Goal: Check status: Check status

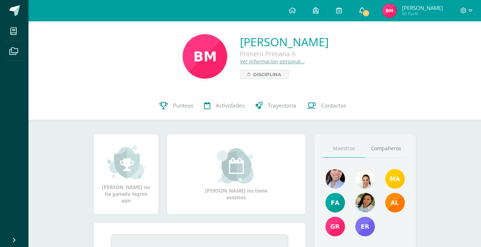
drag, startPoint x: 376, startPoint y: 14, endPoint x: 380, endPoint y: 16, distance: 4.5
click at [370, 14] on span "4" at bounding box center [366, 13] width 8 height 8
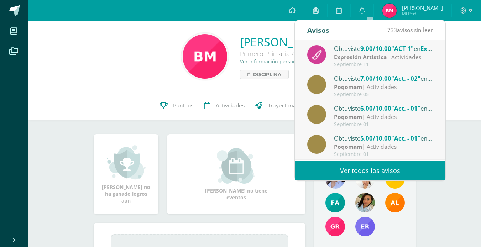
click at [391, 138] on span "5.00/10.00" at bounding box center [376, 138] width 31 height 8
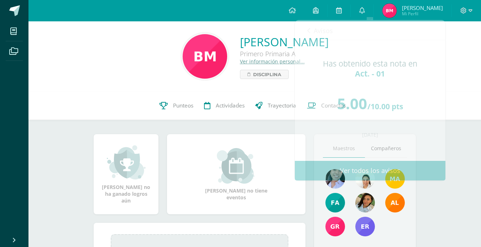
click at [461, 64] on div "[PERSON_NAME] Primero Primaria A Ver información personal... Disciplina" at bounding box center [254, 56] width 441 height 47
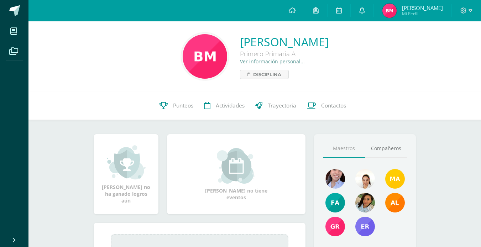
click at [365, 13] on icon at bounding box center [363, 10] width 6 height 6
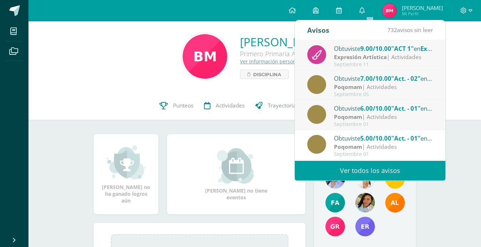
click at [392, 108] on span "6.00/10.00" at bounding box center [376, 108] width 31 height 8
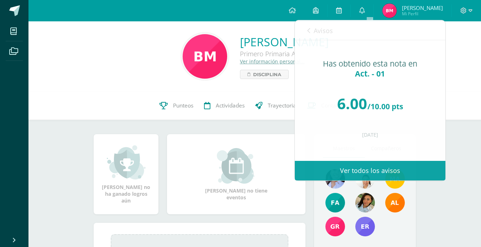
click at [468, 51] on div "[PERSON_NAME] Primero Primaria A Ver información personal... Disciplina" at bounding box center [254, 56] width 441 height 47
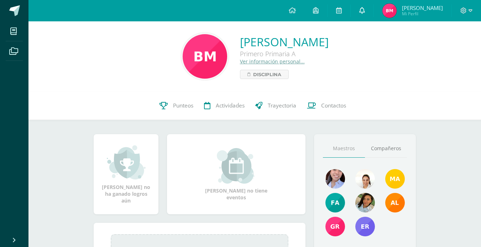
click at [373, 12] on link "0" at bounding box center [362, 10] width 23 height 21
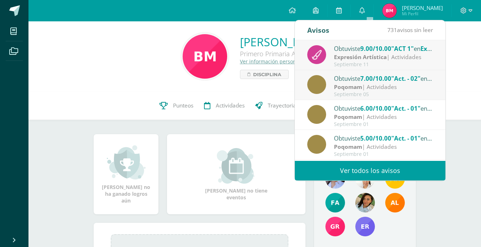
click at [389, 78] on span "7.00/10.00" at bounding box center [376, 78] width 31 height 8
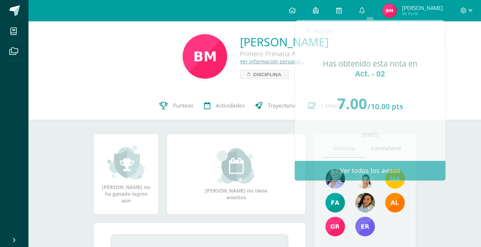
click at [461, 66] on div "[PERSON_NAME] Primero Primaria A Ver información personal... Disciplina" at bounding box center [254, 56] width 441 height 47
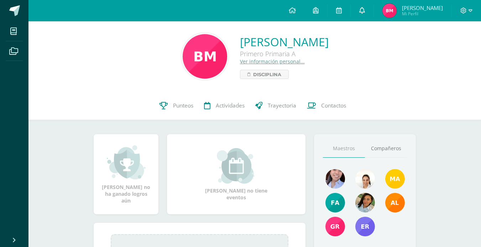
click at [373, 12] on link "0" at bounding box center [362, 10] width 23 height 21
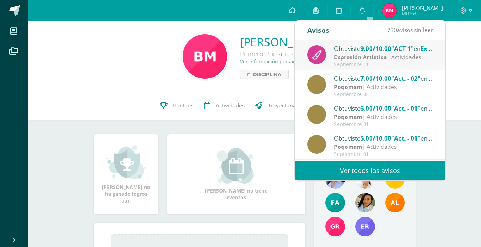
click at [372, 48] on span "9.00/10.00" at bounding box center [376, 49] width 31 height 8
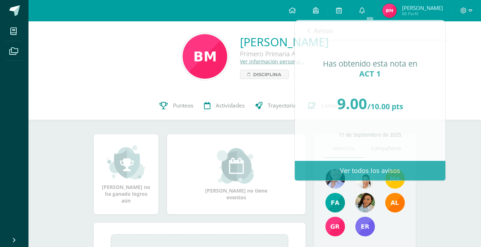
click at [460, 66] on div "[PERSON_NAME] Primero Primaria A Ver información personal... Disciplina" at bounding box center [254, 56] width 441 height 47
